Goal: Task Accomplishment & Management: Complete application form

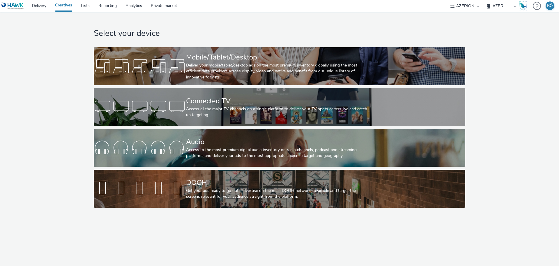
select select "ac009755-aa48-4799-8050-7a339a378eb8"
select select "a1f58486-1528-4f8c-8610-e1cdd7553bc1"
click at [437, 7] on nav "Delivery Creatives Lists Reporting Analytics Private market ALPHAKONNECT AZERIO…" at bounding box center [279, 6] width 559 height 12
click at [457, 10] on select "ALPHAKONNECT AZERION Hawk" at bounding box center [465, 6] width 35 height 12
select select "11a7df10-284f-415c-b52a-427acf4c31ae"
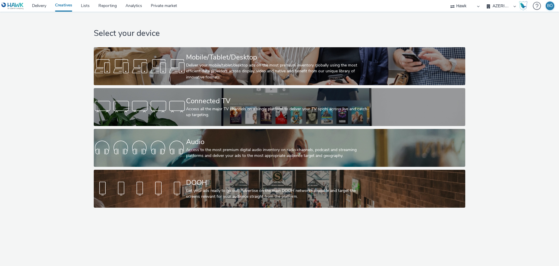
click at [482, 0] on select "ALPHAKONNECT AZERION Hawk" at bounding box center [465, 6] width 35 height 12
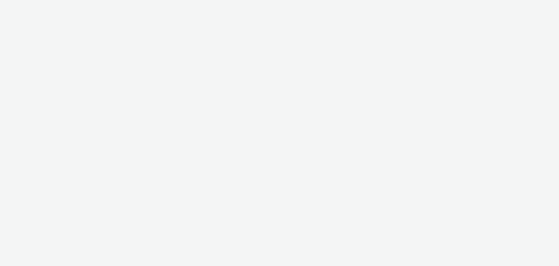
select select "11a7df10-284f-415c-b52a-427acf4c31ae"
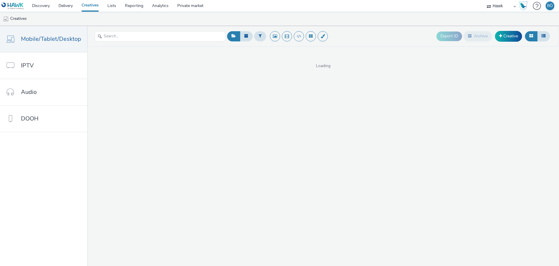
click at [91, 7] on link "Creatives" at bounding box center [90, 6] width 26 height 12
click at [108, 7] on link "Lists" at bounding box center [111, 6] width 17 height 12
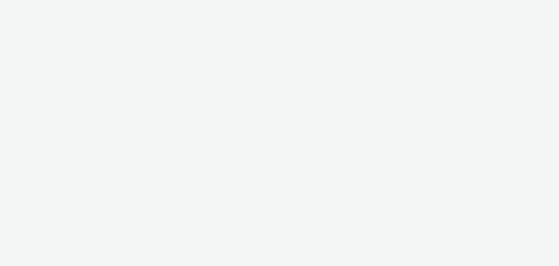
select select "11a7df10-284f-415c-b52a-427acf4c31ae"
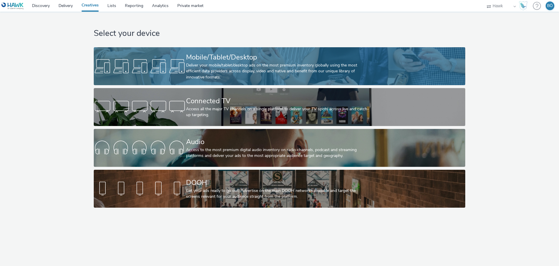
click at [339, 54] on div "Mobile/Tablet/Desktop" at bounding box center [278, 57] width 185 height 10
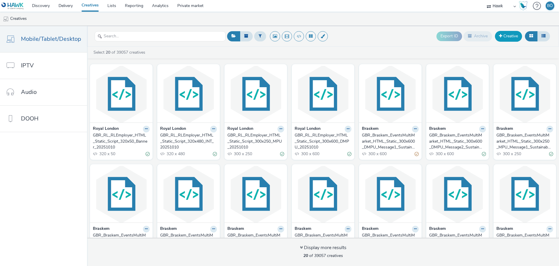
click at [504, 35] on link "Creative" at bounding box center [508, 36] width 27 height 10
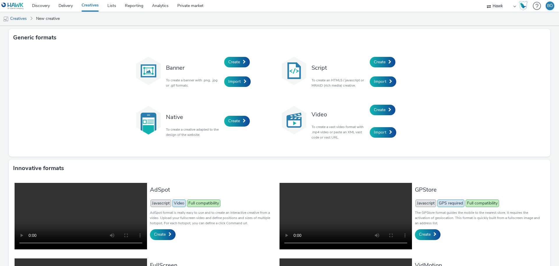
click at [151, 17] on ul "Creatives New creative" at bounding box center [279, 19] width 559 height 14
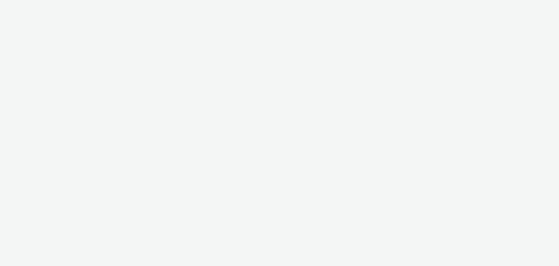
select select "11a7df10-284f-415c-b52a-427acf4c31ae"
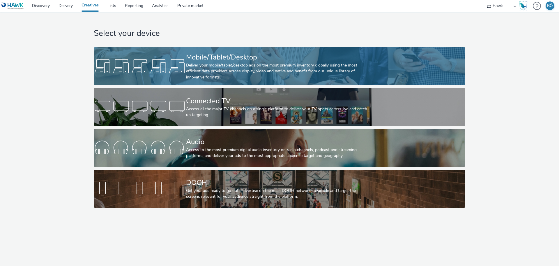
click at [245, 57] on div "Mobile/Tablet/Desktop" at bounding box center [278, 57] width 185 height 10
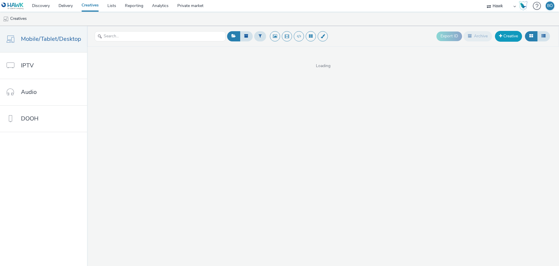
click at [497, 34] on link "Creative" at bounding box center [508, 36] width 27 height 10
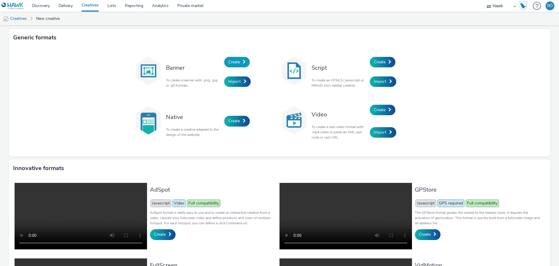
click at [240, 58] on link "Create" at bounding box center [237, 62] width 26 height 10
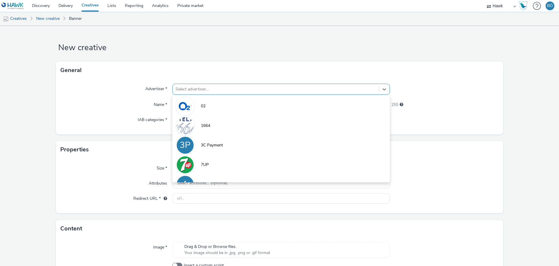
click at [240, 87] on div at bounding box center [276, 89] width 200 height 7
paste input "UK_Cameron Homes_Hagley Manor_Hawk_Banner_300x250_45944"
type input "UK_Cameron Homes_Hagley Manor_Hawk_Banner_300x250_45944"
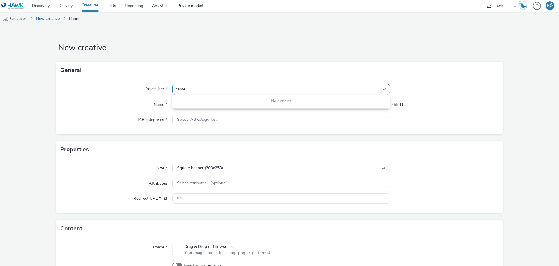
type input "camer"
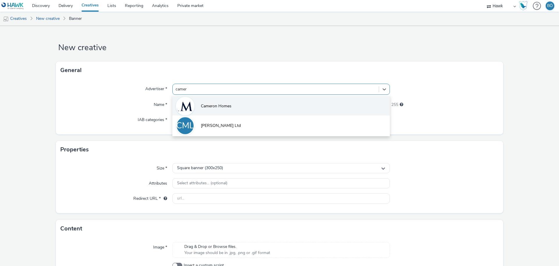
click at [272, 101] on li "Cameron Homes" at bounding box center [280, 106] width 217 height 20
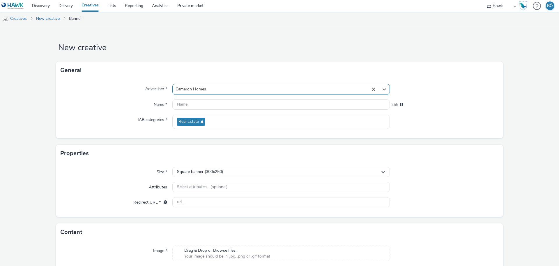
click at [229, 111] on div "Advertiser * option Cameron Homes, selected. Select is focused ,type to refine …" at bounding box center [279, 108] width 447 height 59
click at [229, 107] on input "text" at bounding box center [280, 104] width 217 height 10
paste input "UK_Cameron Homes_Hagley Manor_Hawk_Banner_300x250_45944"
drag, startPoint x: 290, startPoint y: 102, endPoint x: 331, endPoint y: 94, distance: 42.5
click at [331, 94] on div "Advertiser * Cameron Homes Name * UK_Cameron Homes_Hagley Manor_Hawk_Banner_300…" at bounding box center [279, 108] width 447 height 59
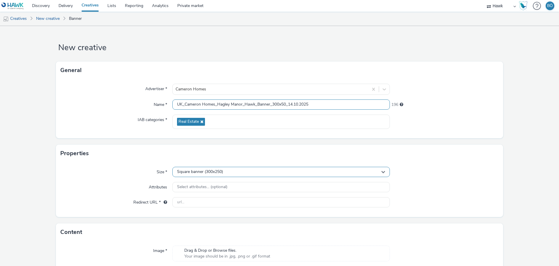
type input "UK_Cameron Homes_Hagley Manor_Hawk_Banner_300x50_14.10.2025"
click at [221, 175] on div "Square banner (300x250)" at bounding box center [280, 172] width 217 height 10
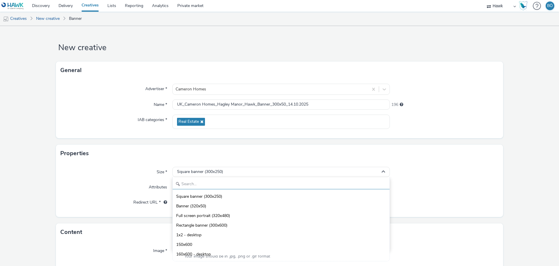
click at [213, 184] on input "text" at bounding box center [281, 184] width 217 height 10
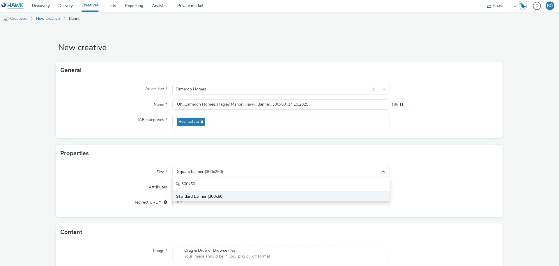
type input "300x50"
click at [208, 191] on li "Standard banner (300x50)" at bounding box center [281, 196] width 217 height 10
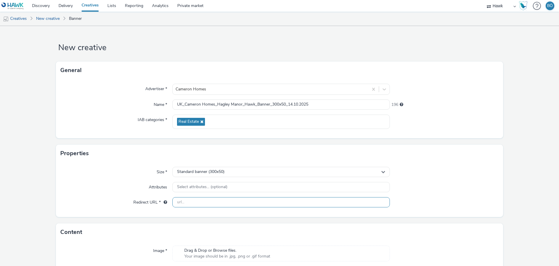
click at [211, 203] on input "text" at bounding box center [280, 202] width 217 height 10
paste input "[URL][DOMAIN_NAME]"
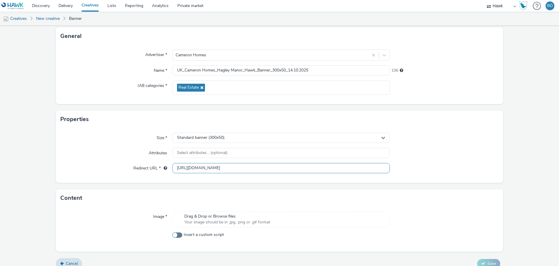
scroll to position [36, 0]
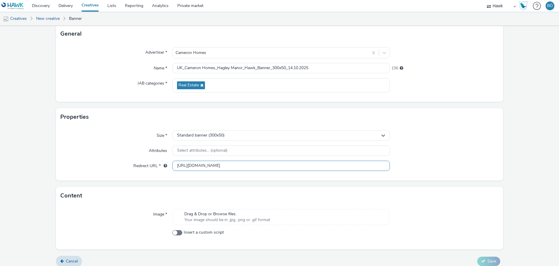
type input "[URL][DOMAIN_NAME]"
click at [226, 224] on div "Drag & Drop or Browse files. Your image should be in .jpg, .png or .gif format" at bounding box center [280, 217] width 217 height 16
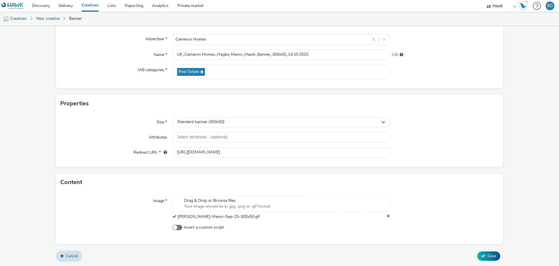
scroll to position [50, 0]
click at [484, 251] on button "Save" at bounding box center [488, 255] width 23 height 9
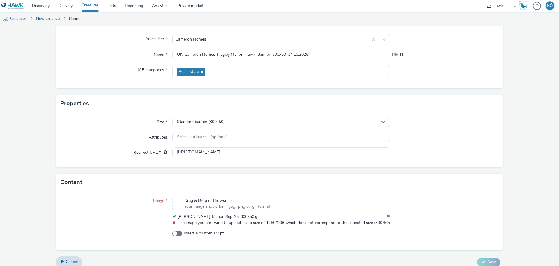
click at [387, 216] on icon at bounding box center [388, 216] width 3 height 6
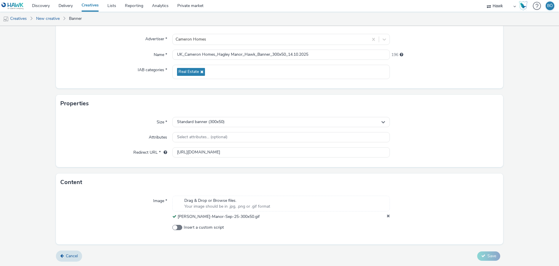
scroll to position [44, 0]
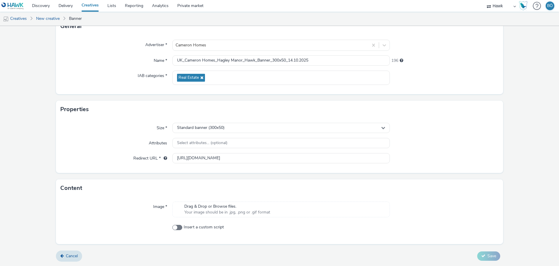
click at [245, 209] on span "Your image should be in .jpg, .png or .gif format" at bounding box center [227, 212] width 86 height 6
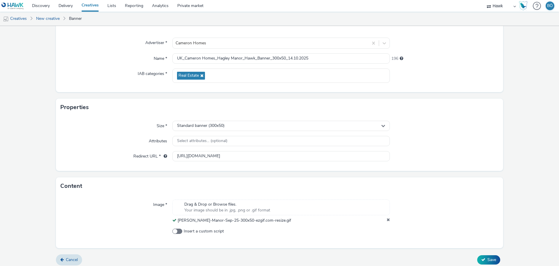
scroll to position [50, 0]
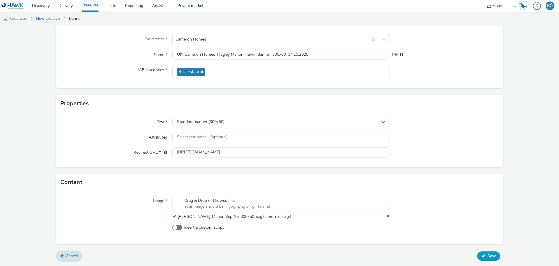
click at [480, 254] on button "Save" at bounding box center [488, 255] width 23 height 9
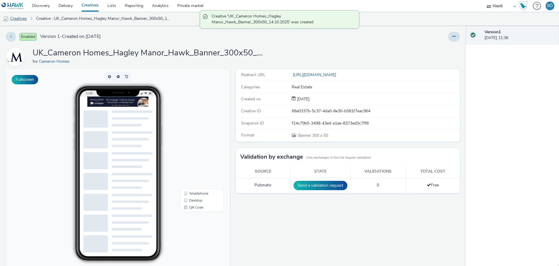
click at [26, 21] on link "Creatives" at bounding box center [15, 19] width 30 height 14
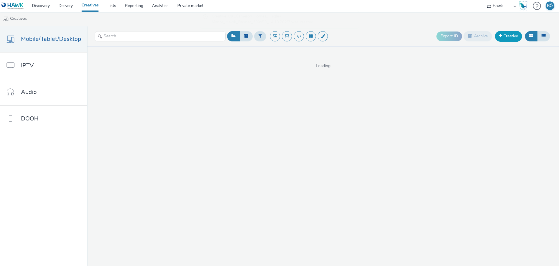
click at [504, 37] on link "Creative" at bounding box center [508, 36] width 27 height 10
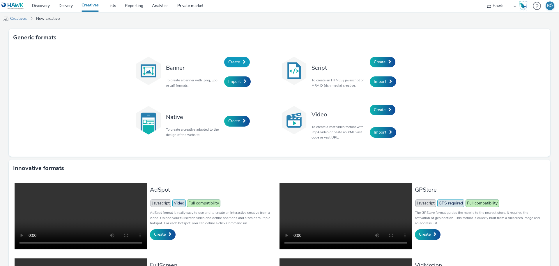
click at [230, 60] on span "Create" at bounding box center [234, 62] width 12 height 6
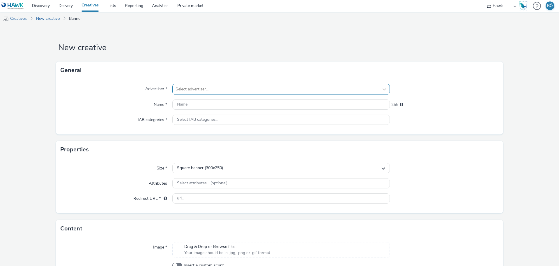
click at [214, 91] on div at bounding box center [276, 89] width 200 height 7
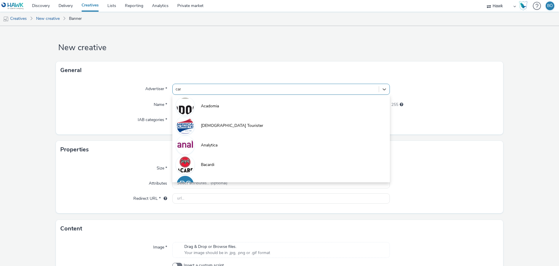
type input "camer"
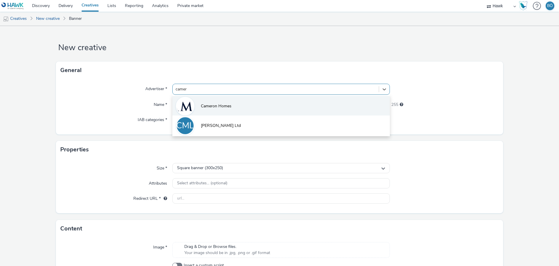
click at [212, 101] on li "Cameron Homes" at bounding box center [280, 106] width 217 height 20
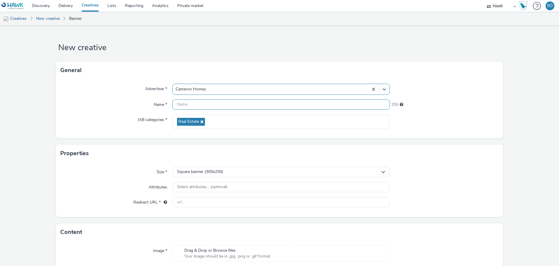
click at [204, 105] on input "text" at bounding box center [280, 104] width 217 height 10
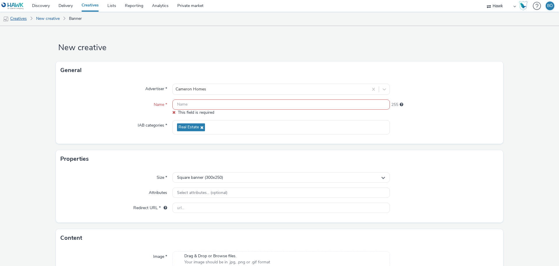
drag, startPoint x: 47, startPoint y: 20, endPoint x: 15, endPoint y: 20, distance: 32.0
click at [236, 105] on input "text" at bounding box center [280, 104] width 217 height 10
paste input "UK_Cameron Homes_Hagley Manor_Hawk_Banner_300x50_14.10.2025"
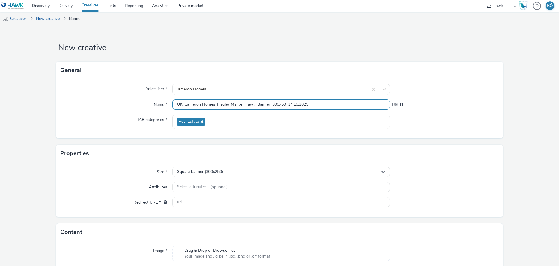
drag, startPoint x: 284, startPoint y: 103, endPoint x: 274, endPoint y: 102, distance: 9.7
click at [274, 102] on input "UK_Cameron Homes_Hagley Manor_Hawk_Banner_300x50_14.10.2025" at bounding box center [280, 104] width 217 height 10
type input "UK_Cameron Homes_Hagley Manor_Hawk_Banner_320x480_14.10.2025"
click at [228, 169] on div "Square banner (300x250)" at bounding box center [280, 172] width 217 height 10
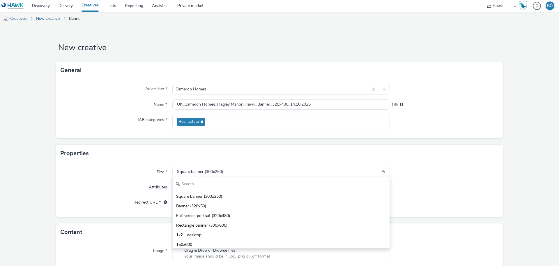
click at [215, 180] on input "text" at bounding box center [281, 184] width 217 height 10
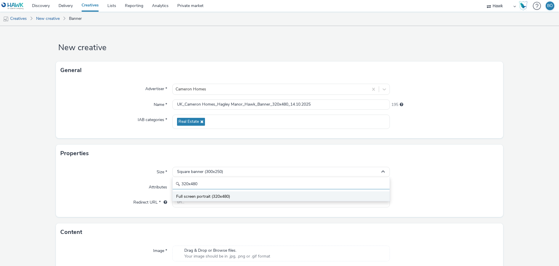
type input "320x480"
click at [212, 198] on span "Full screen portrait (320x480)" at bounding box center [203, 196] width 54 height 6
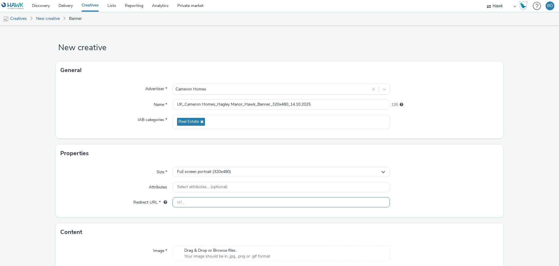
drag, startPoint x: 210, startPoint y: 199, endPoint x: 212, endPoint y: 196, distance: 3.7
click at [210, 199] on input "text" at bounding box center [280, 202] width 217 height 10
paste input "[URL][DOMAIN_NAME]"
type input "[URL][DOMAIN_NAME]"
click at [214, 247] on div "Drag & Drop or Browse files. Your image should be in .jpg, .png or .gif format" at bounding box center [280, 253] width 217 height 16
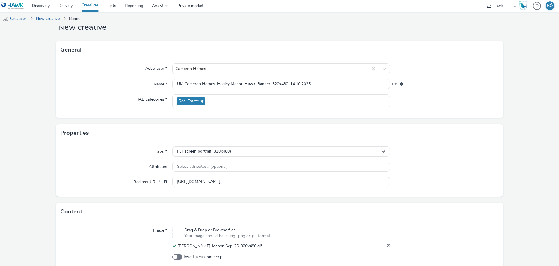
scroll to position [50, 0]
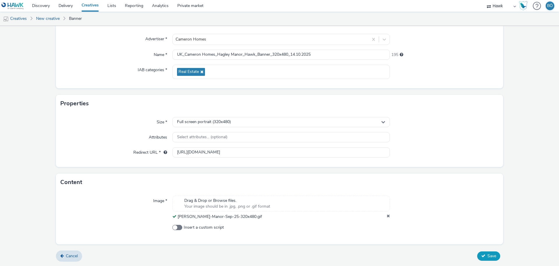
click at [481, 253] on icon at bounding box center [483, 255] width 4 height 4
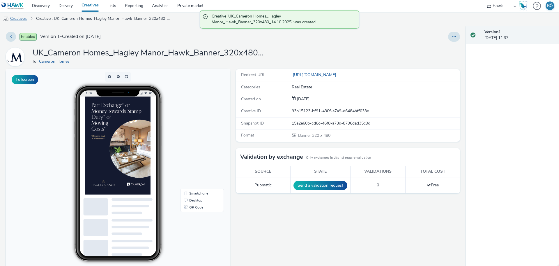
click at [28, 22] on link "Creatives" at bounding box center [15, 19] width 30 height 14
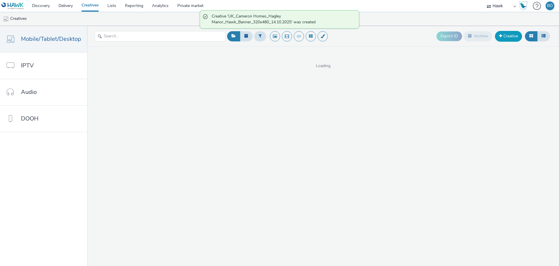
click at [507, 39] on link "Creative" at bounding box center [508, 36] width 27 height 10
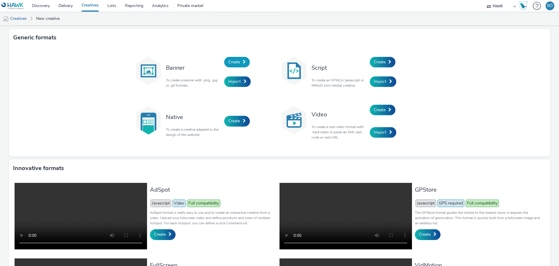
click at [235, 64] on span "Create" at bounding box center [234, 62] width 12 height 6
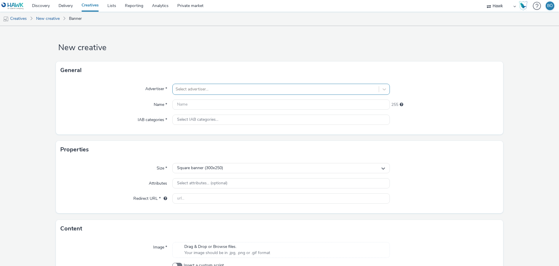
click at [227, 90] on div at bounding box center [276, 89] width 200 height 7
type input "camer"
click at [224, 113] on li "Cameron Homes" at bounding box center [280, 106] width 217 height 20
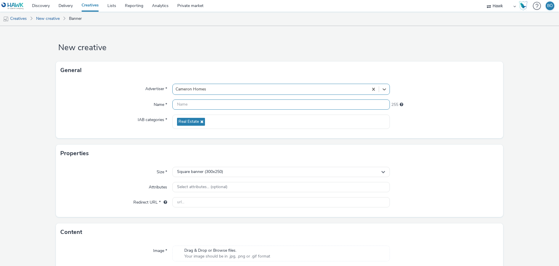
click at [216, 107] on input "text" at bounding box center [280, 104] width 217 height 10
paste input "UK_Cameron Homes_Hagley Manor_Hawk_Banner_300x50_14.10.2025"
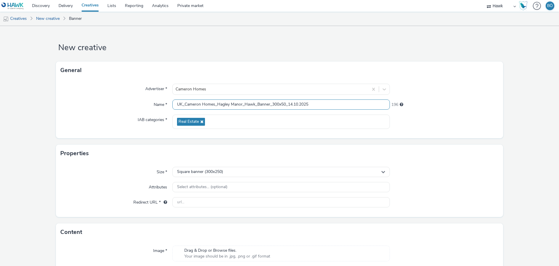
drag, startPoint x: 284, startPoint y: 103, endPoint x: 270, endPoint y: 102, distance: 14.9
click at [270, 102] on input "UK_Cameron Homes_Hagley Manor_Hawk_Banner_300x50_14.10.2025" at bounding box center [280, 104] width 217 height 10
type input "UK_Cameron Homes_Hagley Manor_Hawk_Banner_1024x768_14.10.2025"
click at [210, 171] on span "Square banner (300x250)" at bounding box center [200, 171] width 46 height 5
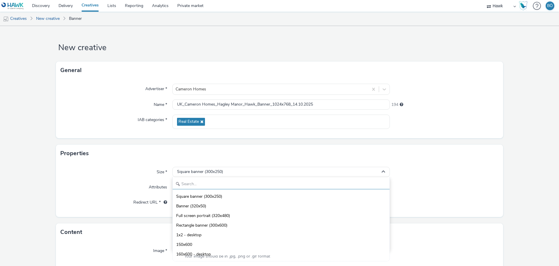
click at [197, 184] on input "text" at bounding box center [281, 184] width 217 height 10
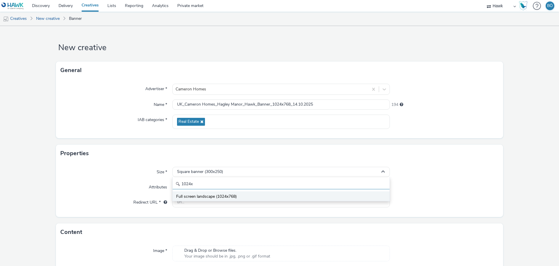
type input "1024x"
click at [199, 191] on li "Full screen landscape (1024x768)" at bounding box center [281, 196] width 217 height 10
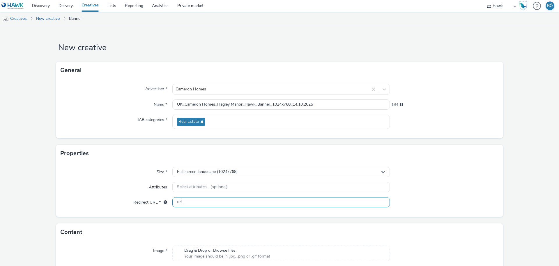
click at [198, 202] on input "text" at bounding box center [280, 202] width 217 height 10
paste input "[URL][DOMAIN_NAME]"
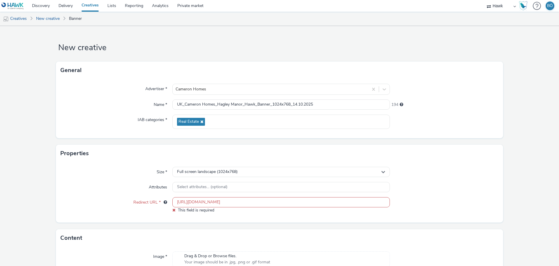
scroll to position [0, 57]
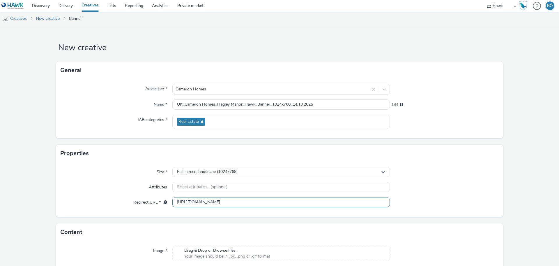
type input "[URL][DOMAIN_NAME]"
click at [233, 246] on div "Drag & Drop or Browse files. Your image should be in .jpg, .png or .gif format" at bounding box center [280, 253] width 217 height 16
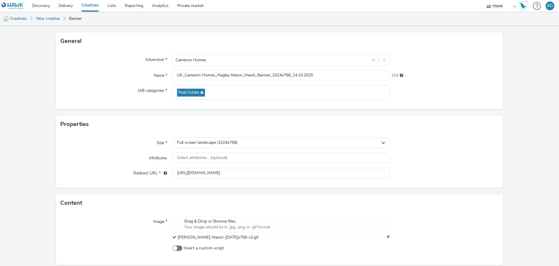
scroll to position [50, 0]
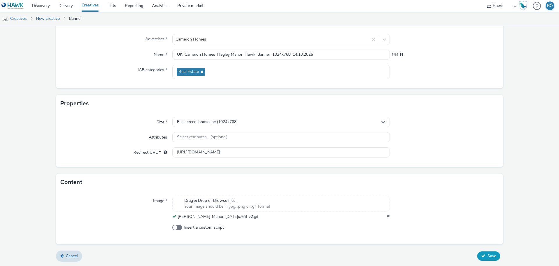
click at [487, 254] on span "Save" at bounding box center [491, 256] width 9 height 6
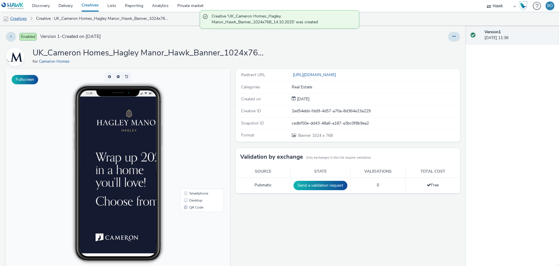
click at [24, 19] on link "Creatives" at bounding box center [15, 19] width 30 height 14
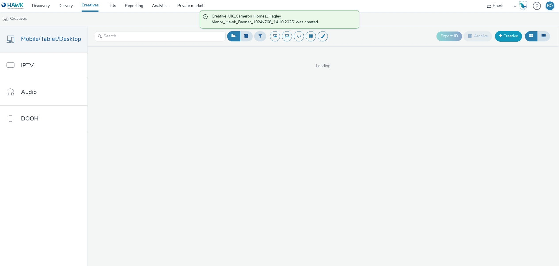
click at [505, 35] on link "Creative" at bounding box center [508, 36] width 27 height 10
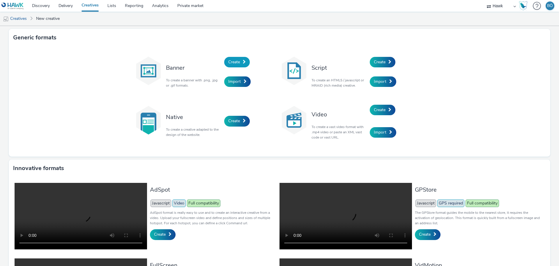
click at [243, 61] on span at bounding box center [244, 62] width 3 height 4
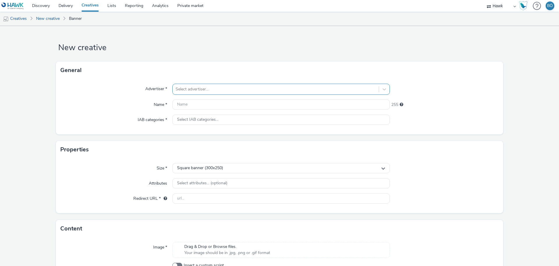
click at [222, 89] on div at bounding box center [276, 89] width 200 height 7
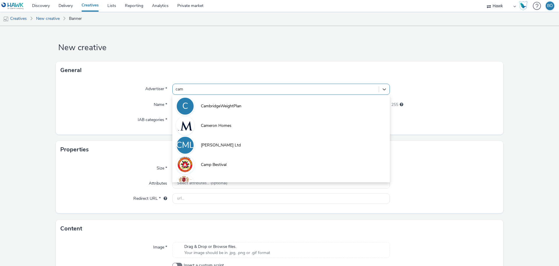
type input "came"
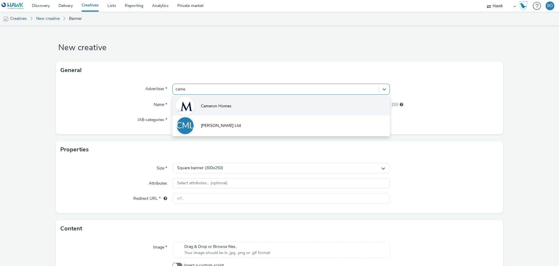
click at [222, 108] on span "Cameron Homes" at bounding box center [216, 106] width 31 height 6
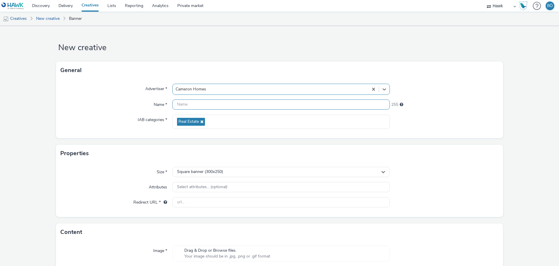
click at [217, 99] on input "text" at bounding box center [280, 104] width 217 height 10
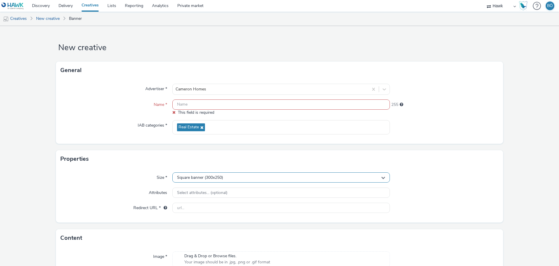
click at [241, 174] on div "Square banner (300x250)" at bounding box center [280, 177] width 217 height 10
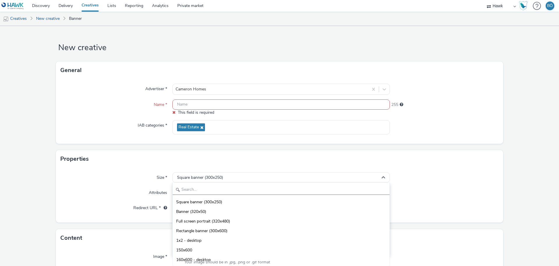
click at [219, 188] on input "text" at bounding box center [281, 189] width 217 height 10
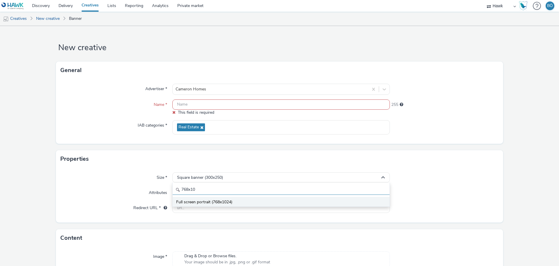
type input "768x10"
click at [213, 197] on li "Full screen portrait (768x1024)" at bounding box center [281, 202] width 217 height 10
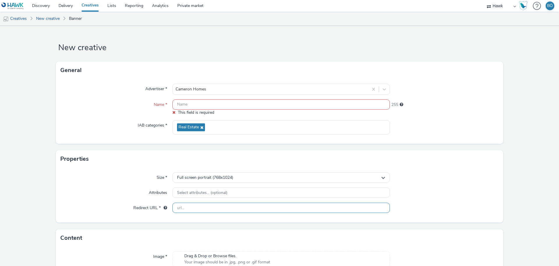
drag, startPoint x: 199, startPoint y: 211, endPoint x: 204, endPoint y: 203, distance: 9.4
click at [199, 211] on input "text" at bounding box center [280, 207] width 217 height 10
paste input "[URL][DOMAIN_NAME]"
type input "[URL][DOMAIN_NAME]"
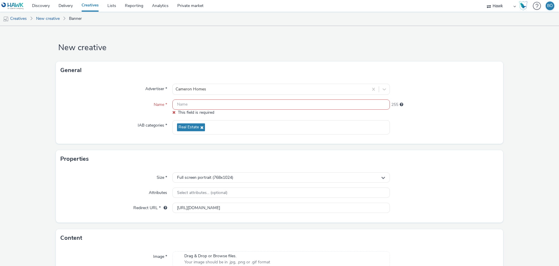
scroll to position [0, 0]
click at [226, 103] on input "text" at bounding box center [280, 104] width 217 height 10
paste input "UK_Cameron Homes_Hagley Manor_Hawk_Banner_300x50_14.10.2025"
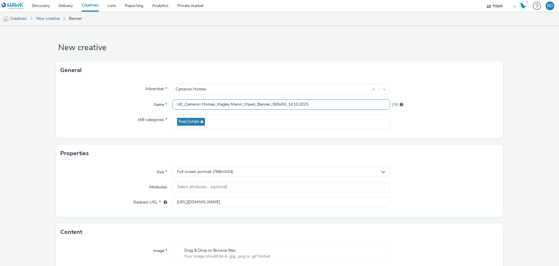
drag, startPoint x: 285, startPoint y: 103, endPoint x: 272, endPoint y: 100, distance: 13.7
click at [272, 100] on input "UK_Cameron Homes_Hagley Manor_Hawk_Banner_300x50_14.10.2025" at bounding box center [280, 104] width 217 height 10
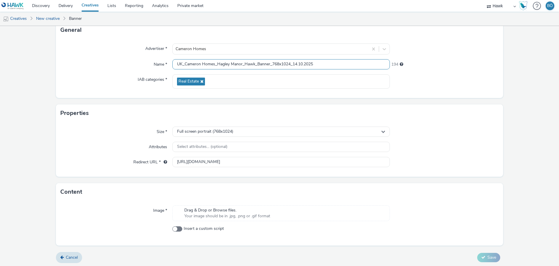
scroll to position [42, 0]
type input "UK_Cameron Homes_Hagley Manor_Hawk_Banner_768x1024_14.10.2025"
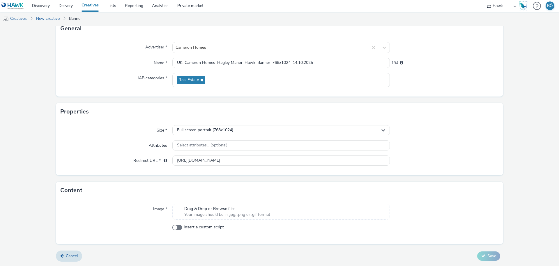
click at [228, 212] on span "Your image should be in .jpg, .png or .gif format" at bounding box center [227, 214] width 86 height 6
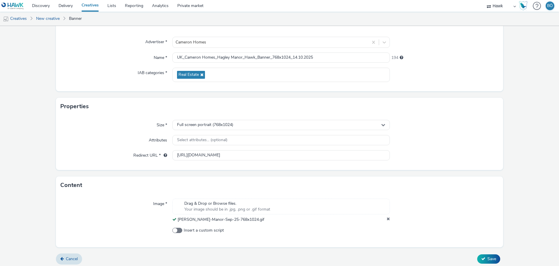
scroll to position [50, 0]
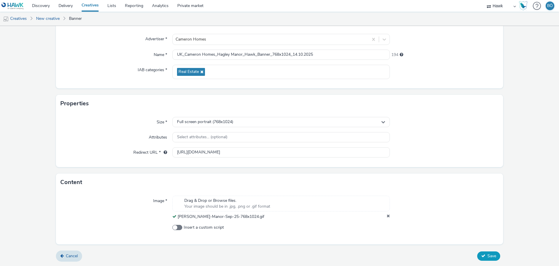
click at [481, 256] on icon at bounding box center [483, 255] width 4 height 4
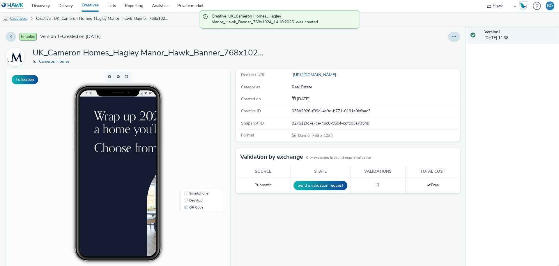
click at [23, 16] on link "Creatives" at bounding box center [15, 19] width 30 height 14
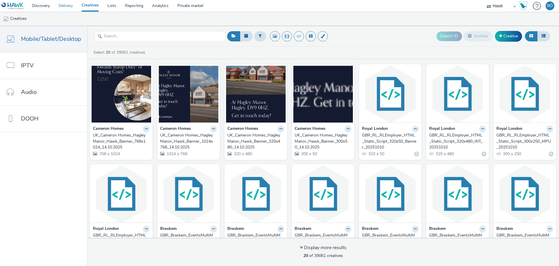
click at [67, 4] on link "Delivery" at bounding box center [65, 6] width 23 height 12
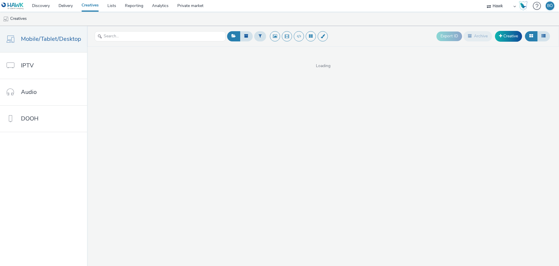
select select "11a7df10-284f-415c-b52a-427acf4c31ae"
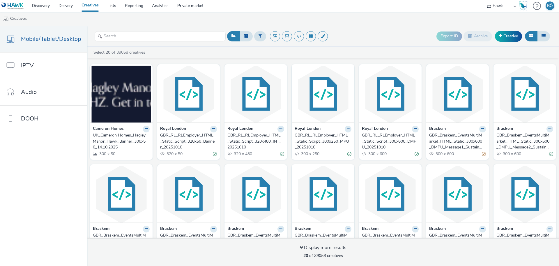
click at [114, 144] on div "UK_Cameron Homes_Hagley Manor_Hawk_Banner_300x50_14.10.2025" at bounding box center [120, 141] width 54 height 18
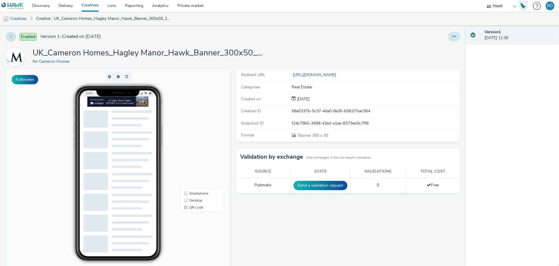
click at [450, 36] on button at bounding box center [454, 37] width 12 height 10
click at [435, 48] on link "Edit" at bounding box center [438, 49] width 44 height 12
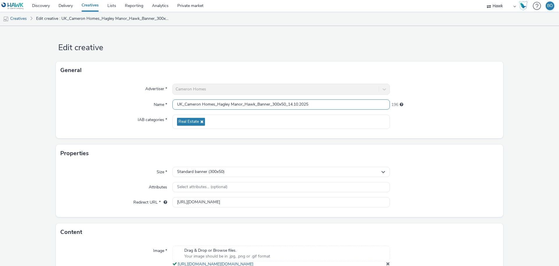
click at [275, 107] on input "UK_Cameron Homes_Hagley Manor_Hawk_Banner_300x50_14.10.2025" at bounding box center [280, 104] width 217 height 10
click at [197, 202] on input "[URL][DOMAIN_NAME]" at bounding box center [280, 202] width 217 height 10
click at [265, 105] on input "UK_Cameron Homes_Hagley Manor_Hawk_Banner_300x50_14.10.2025" at bounding box center [280, 104] width 217 height 10
click at [247, 201] on input "[URL][DOMAIN_NAME]" at bounding box center [280, 202] width 217 height 10
click at [275, 100] on input "UK_Cameron Homes_Hagley Manor_Hawk_Banner_300x50_14.10.2025" at bounding box center [280, 104] width 217 height 10
